Goal: Communication & Community: Answer question/provide support

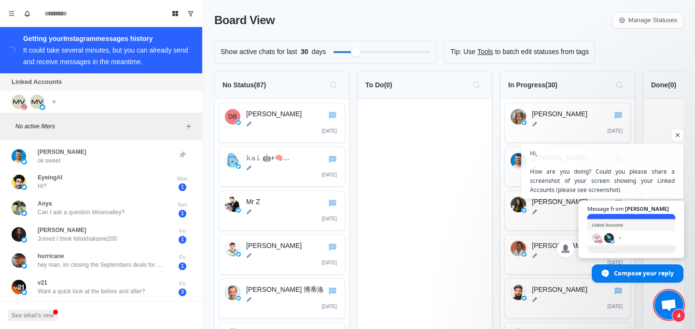
scroll to position [849, 0]
click at [623, 186] on span "Hi, How are you doing? Could you please share a screenshot of your screen showi…" at bounding box center [602, 171] width 147 height 46
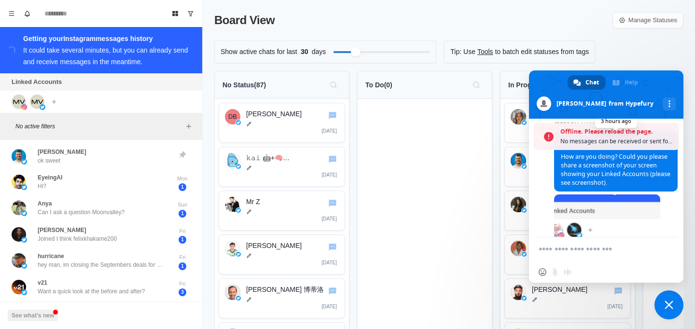
scroll to position [1028, 0]
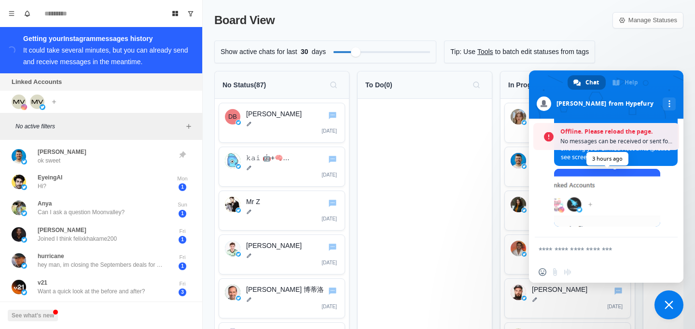
click at [595, 200] on span at bounding box center [607, 198] width 106 height 58
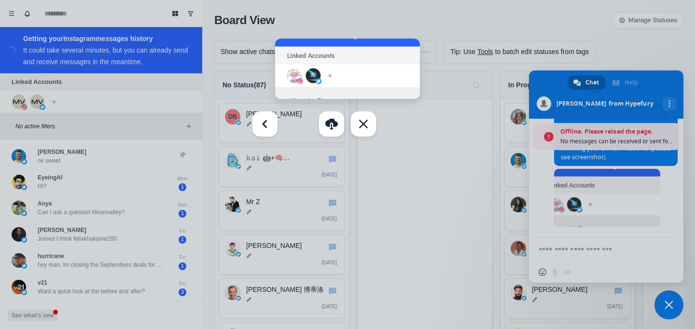
click at [593, 200] on div at bounding box center [347, 164] width 695 height 329
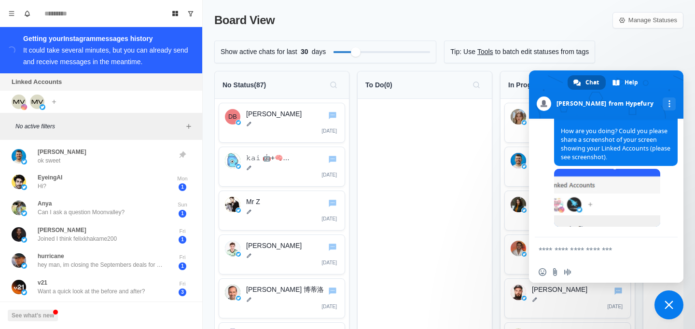
scroll to position [997, 0]
click at [605, 253] on textarea "Compose your message..." at bounding box center [596, 249] width 116 height 24
type textarea "**"
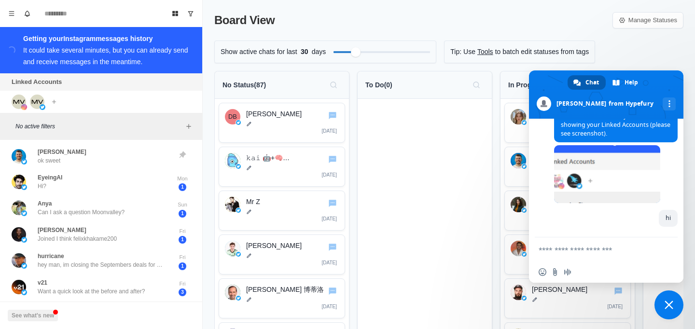
scroll to position [1021, 0]
click at [579, 247] on textarea "Compose your message..." at bounding box center [596, 249] width 116 height 24
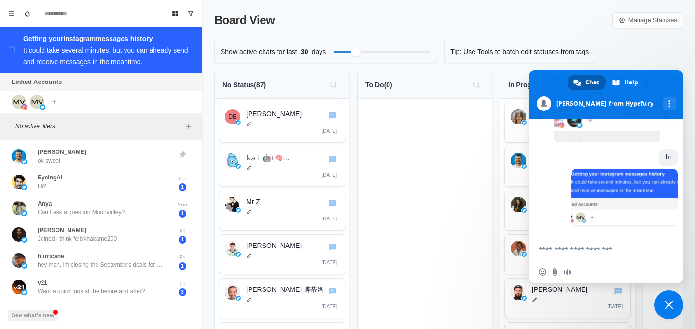
scroll to position [1081, 0]
type textarea "**********"
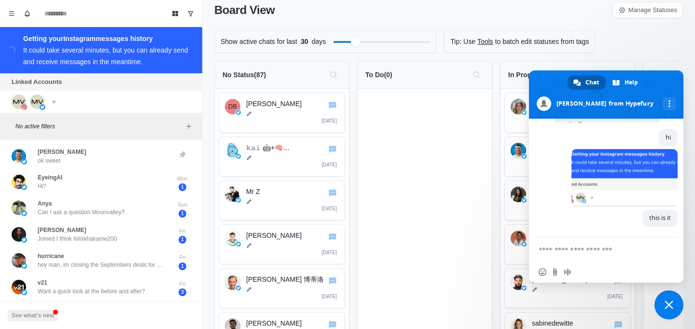
scroll to position [13, 0]
